Goal: Transaction & Acquisition: Purchase product/service

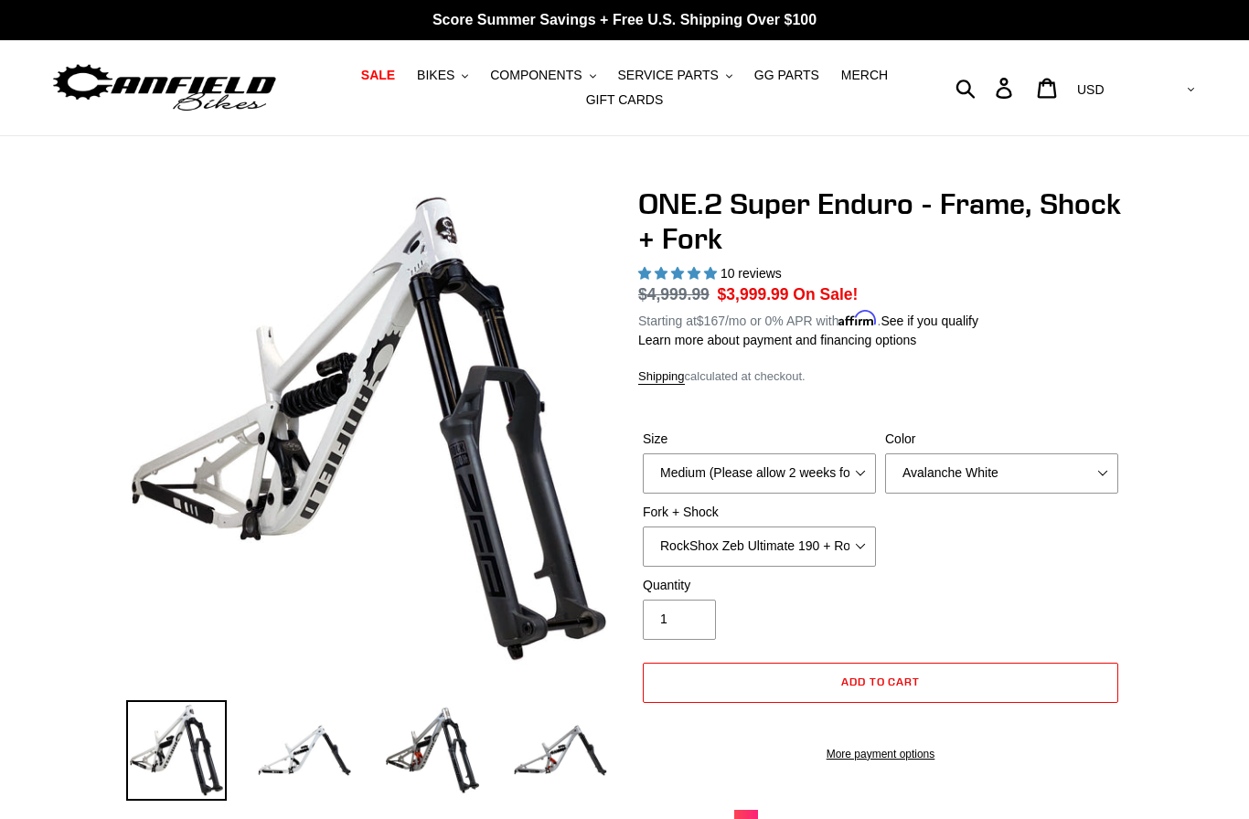
select select "highest-rating"
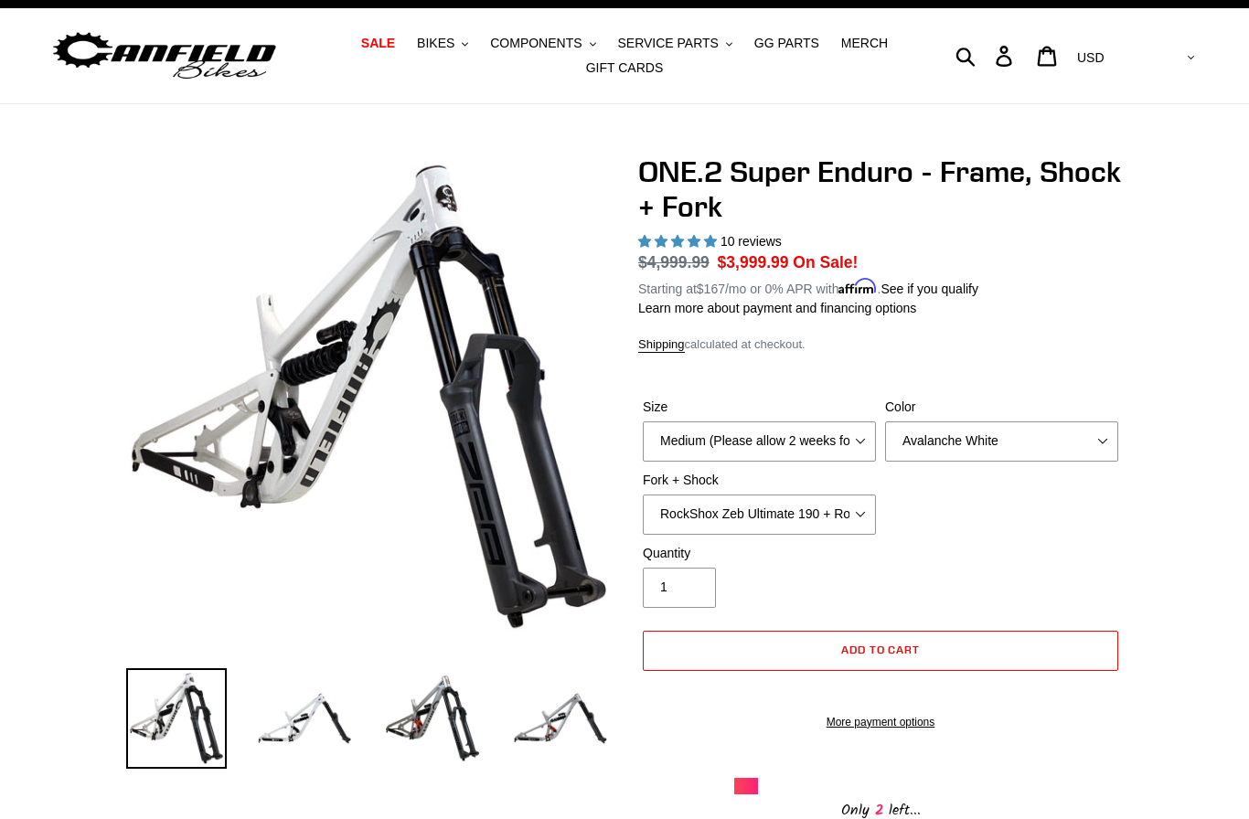
scroll to position [46, 0]
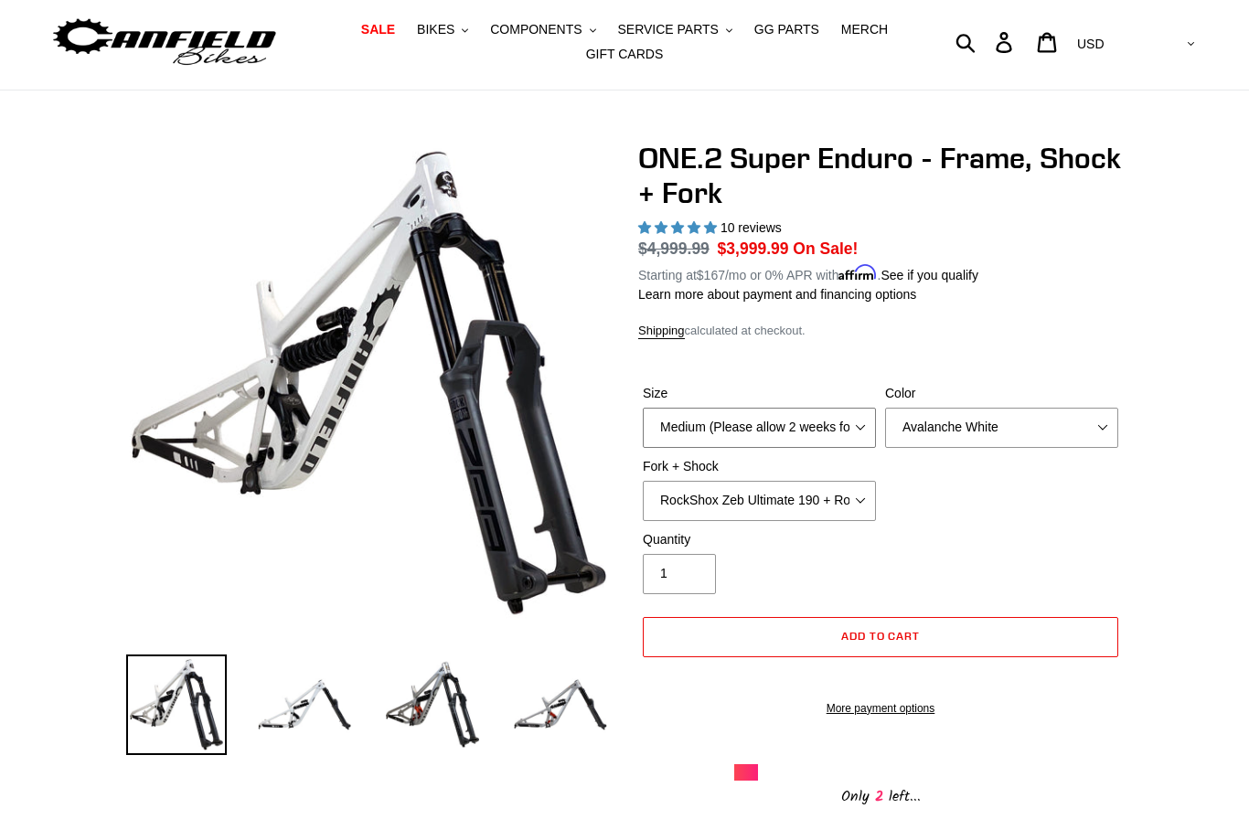
click at [836, 434] on select "Medium (Please allow 2 weeks for delivery) Large (Sold Out)" at bounding box center [759, 428] width 233 height 40
select select "Large (Sold Out)"
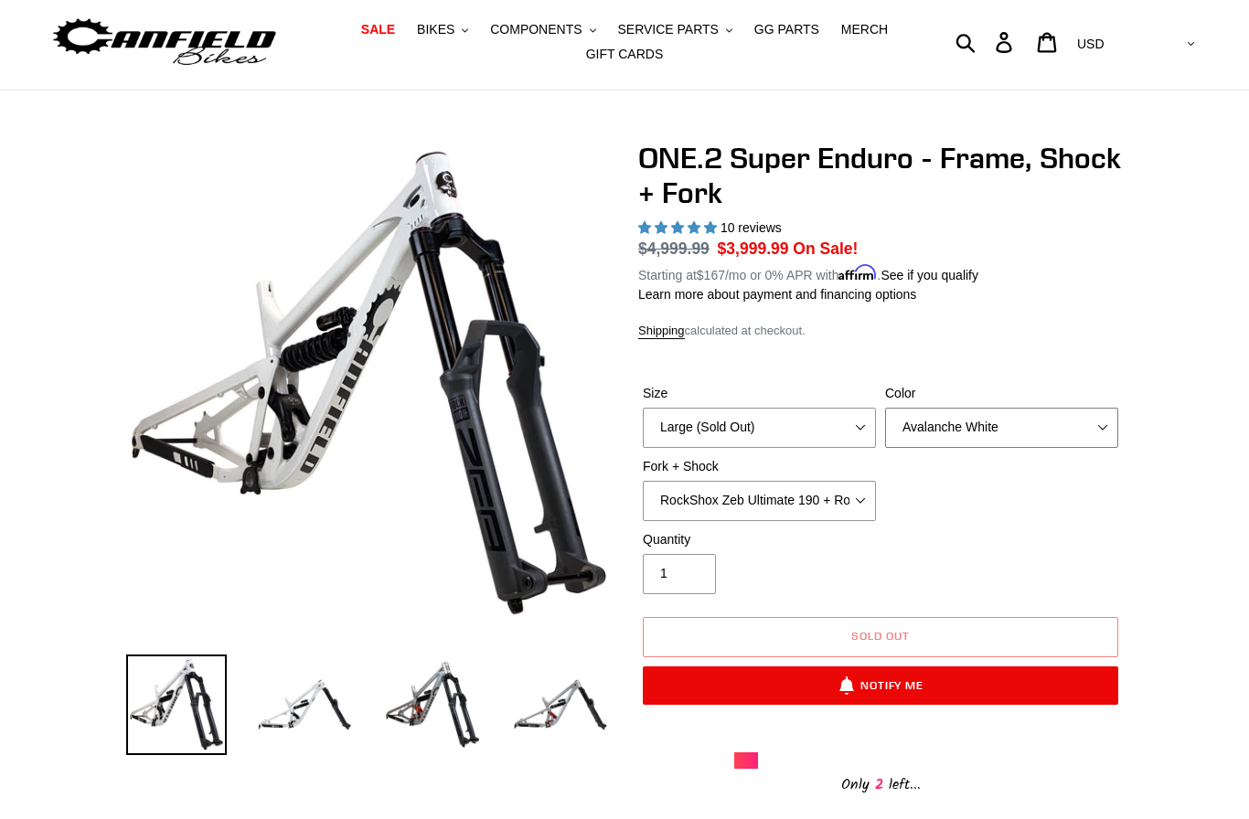
select select "Bentonite Grey"
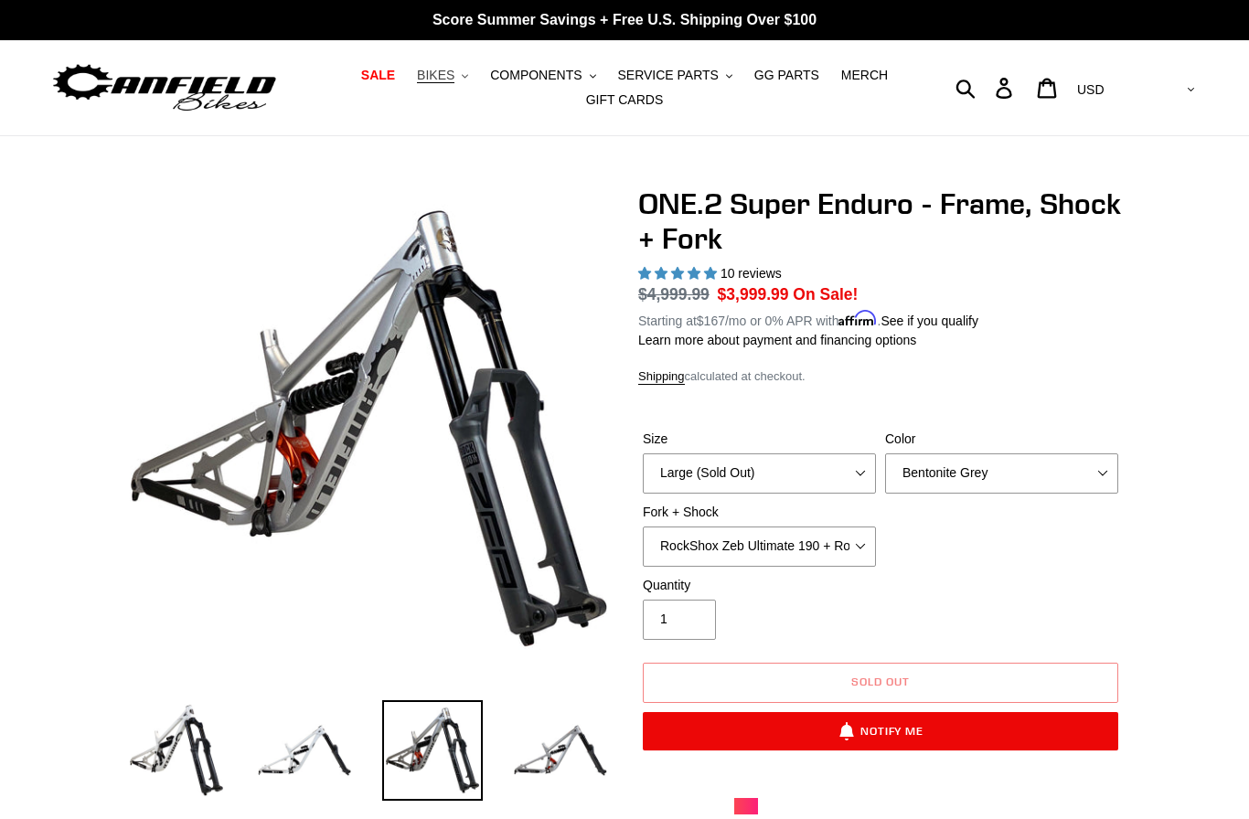
click at [468, 76] on icon ".cls-1{fill:#231f20}" at bounding box center [465, 76] width 6 height 6
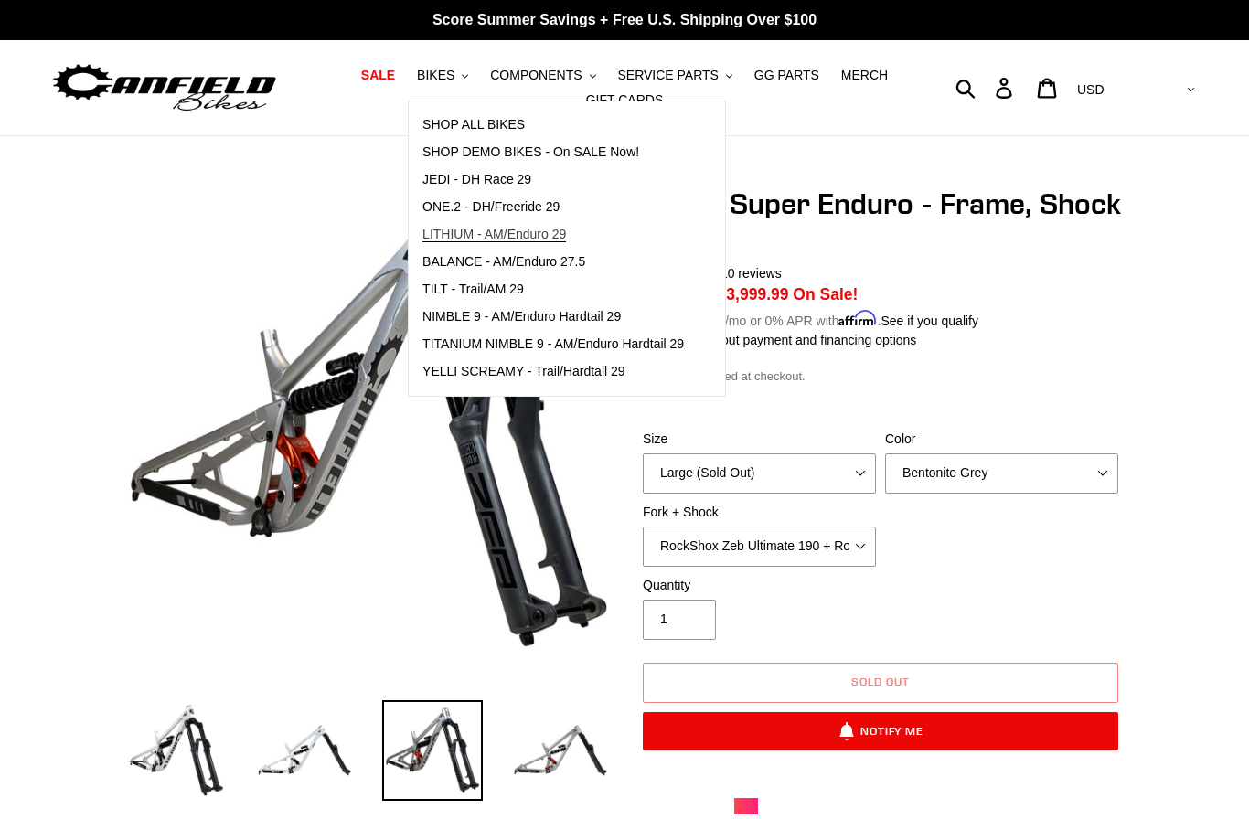
click at [526, 235] on span "LITHIUM - AM/Enduro 29" at bounding box center [494, 235] width 144 height 16
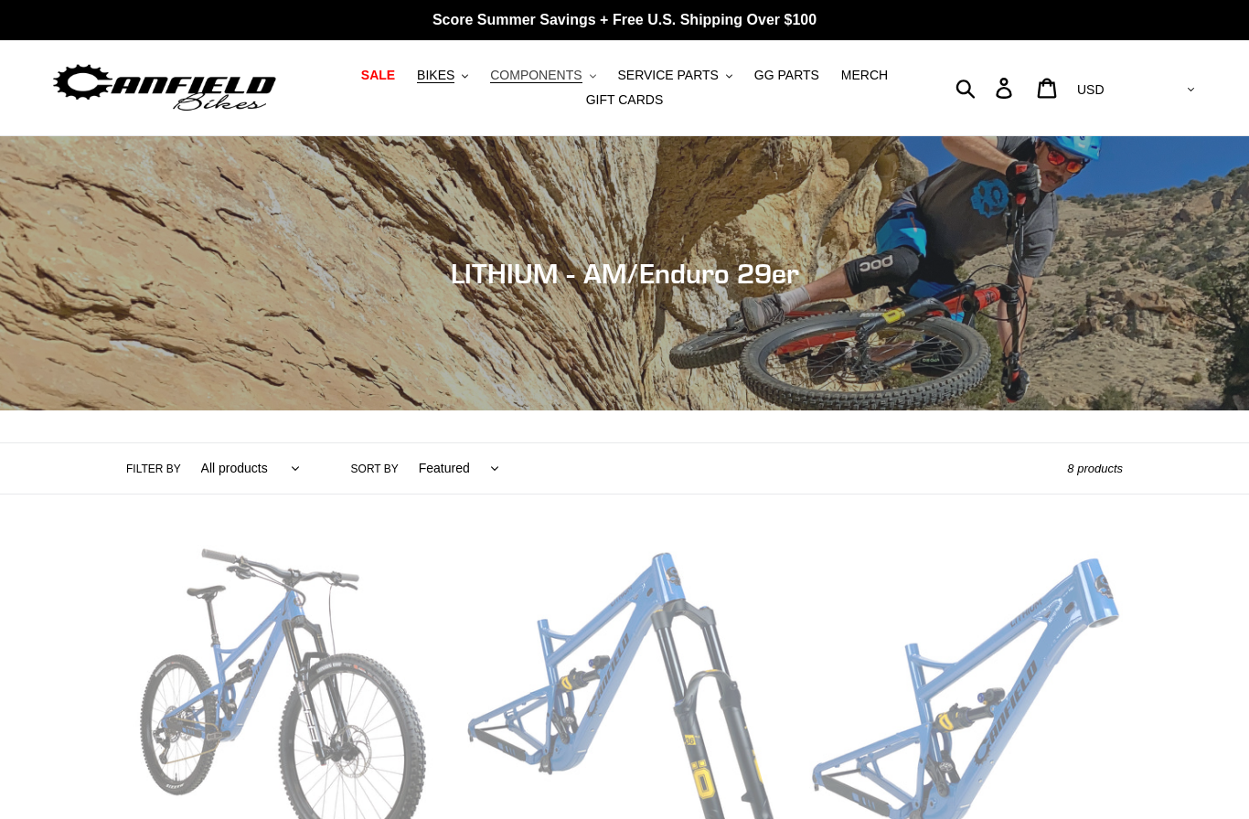
click at [594, 77] on icon "button" at bounding box center [593, 76] width 6 height 4
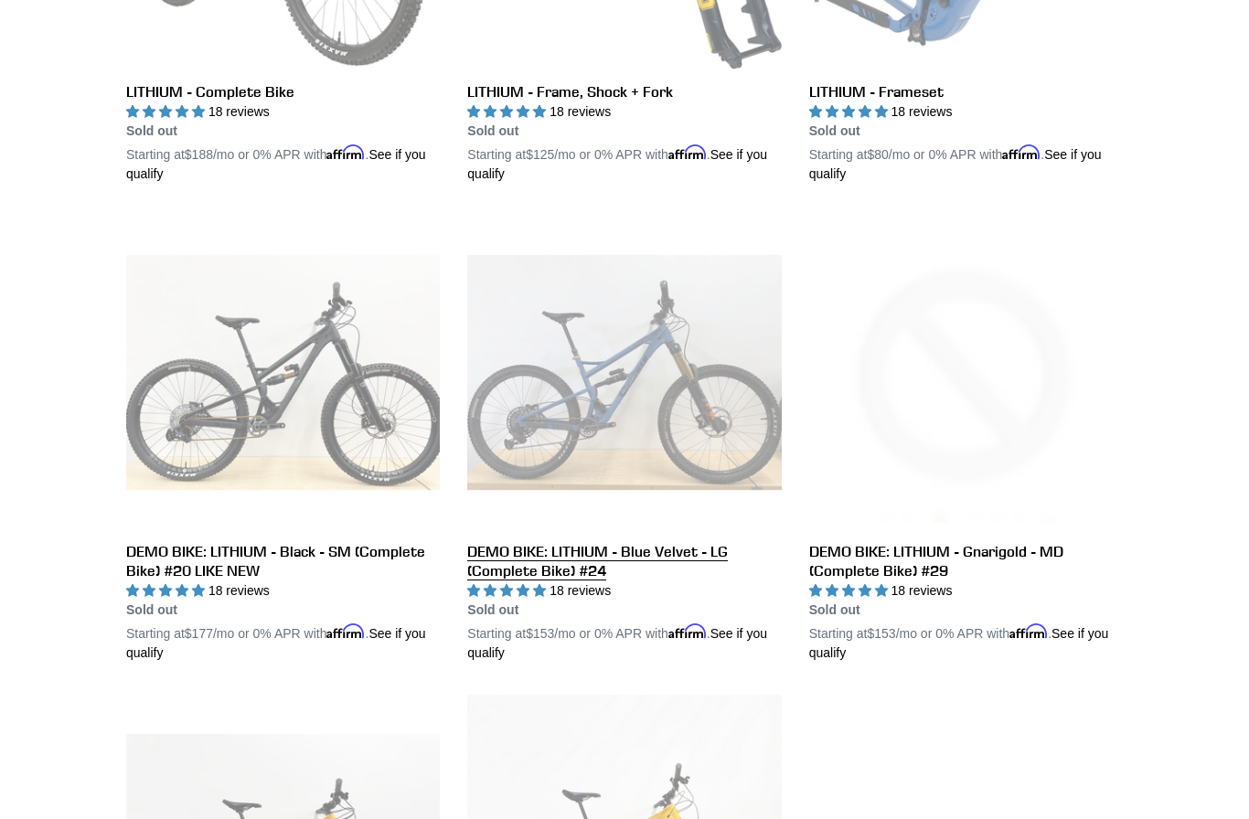
scroll to position [806, 0]
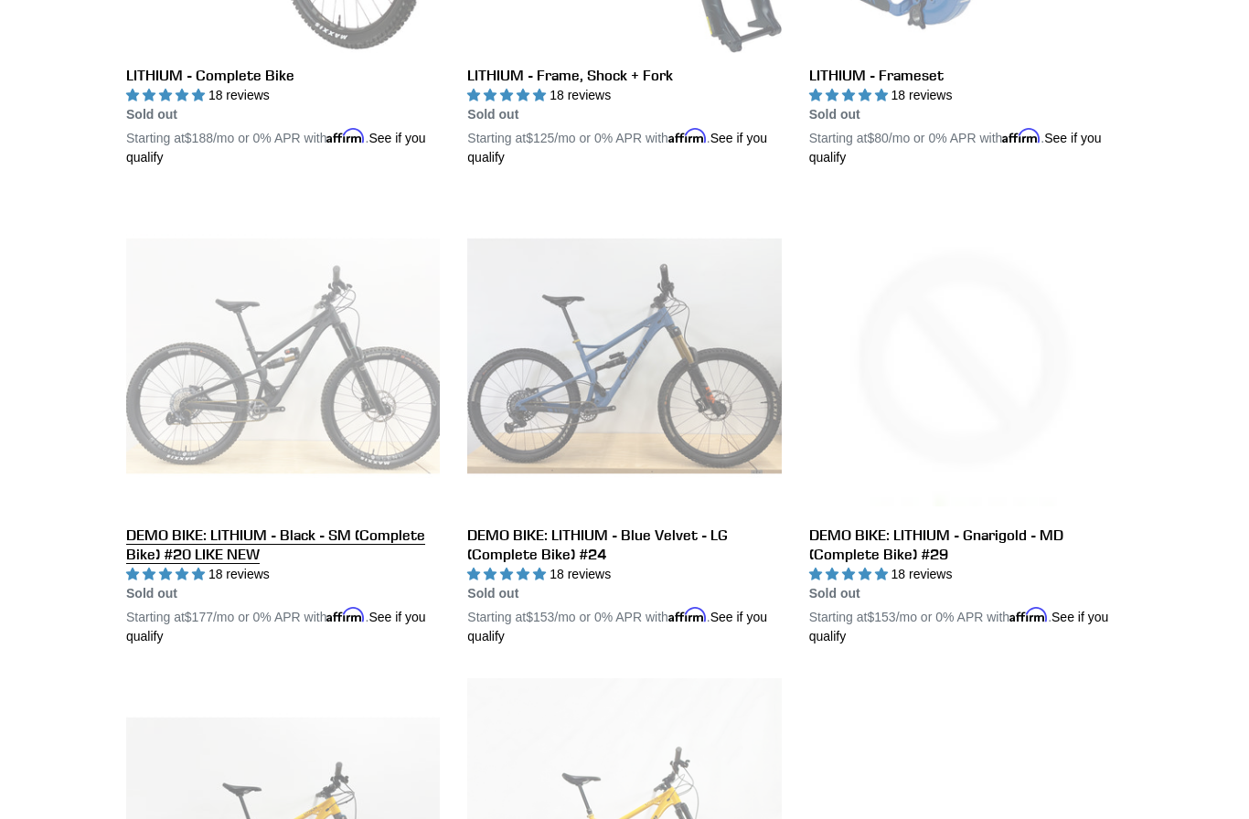
click at [261, 399] on link "DEMO BIKE: LITHIUM - Black - SM (Complete Bike) #20 LIKE NEW" at bounding box center [283, 422] width 314 height 447
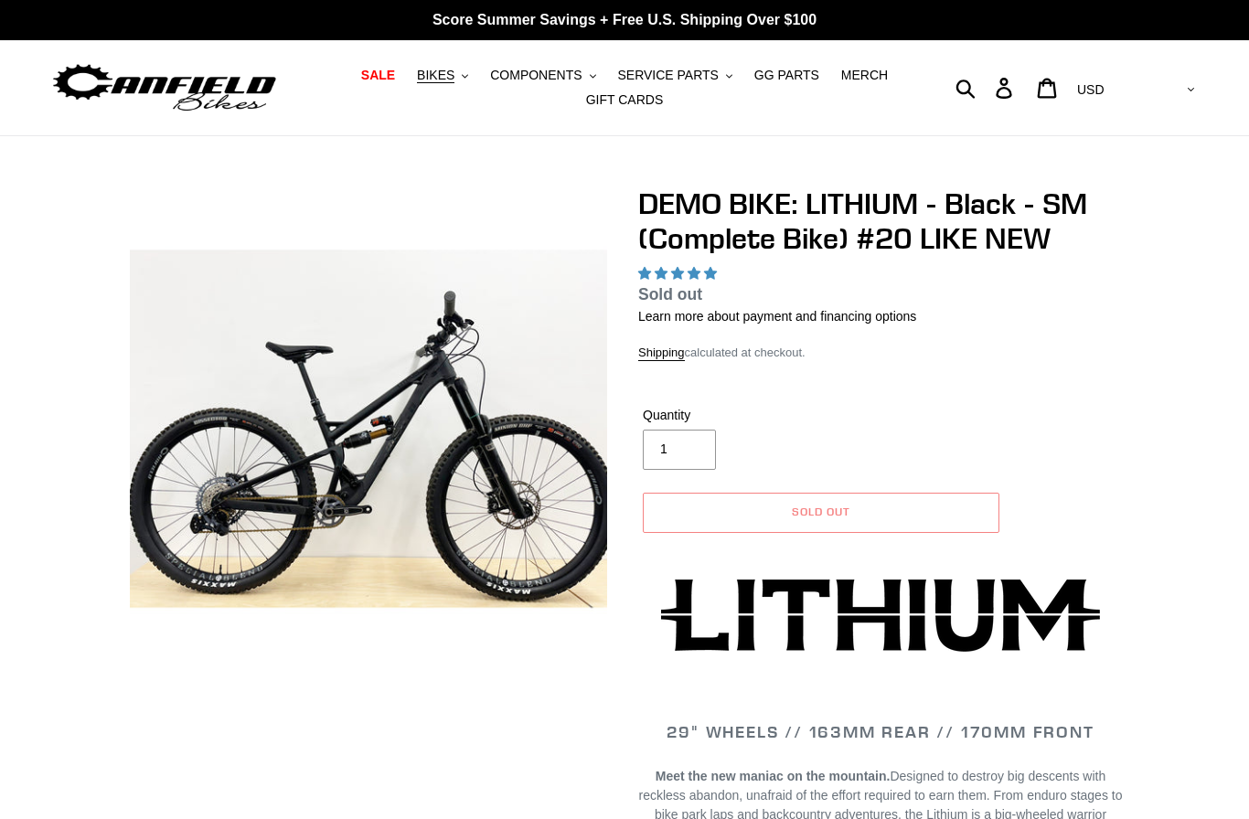
select select "highest-rating"
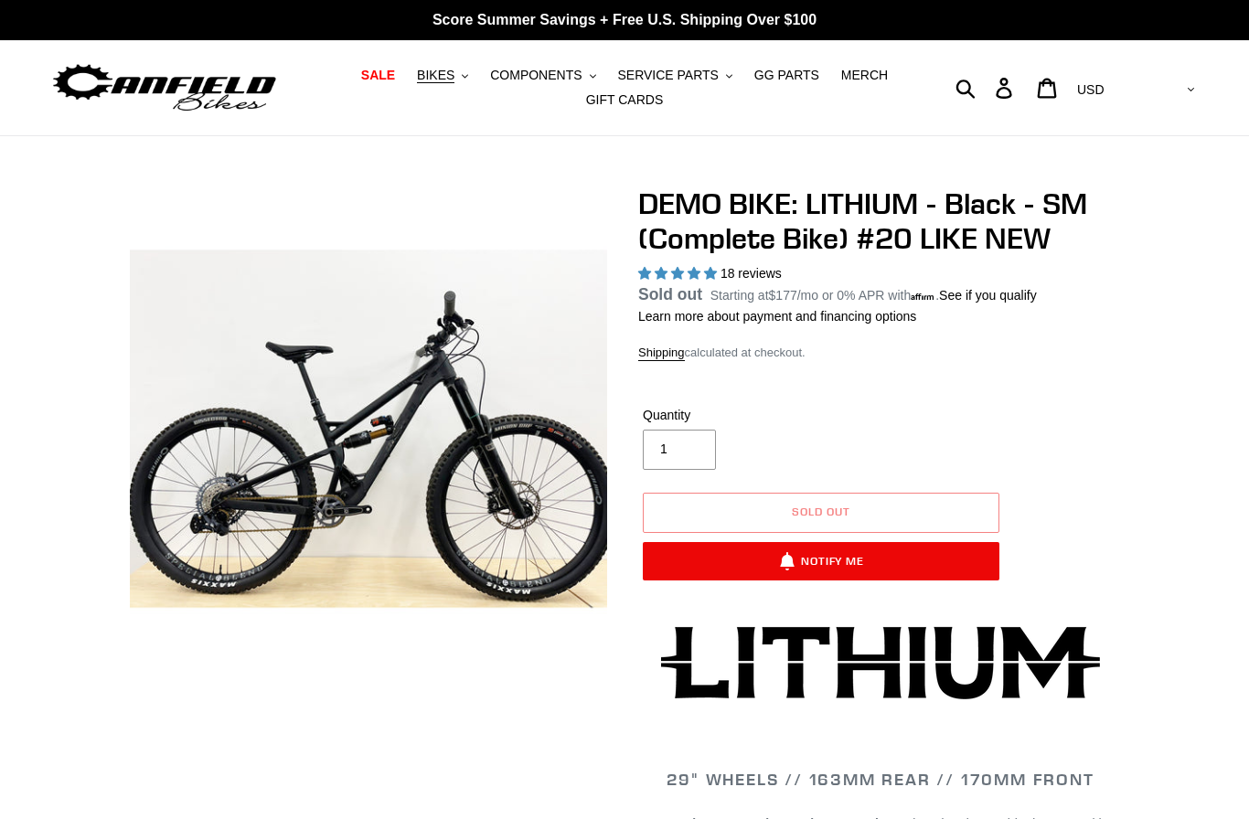
click at [392, 413] on img at bounding box center [300, 480] width 1873 height 1873
